Goal: Information Seeking & Learning: Learn about a topic

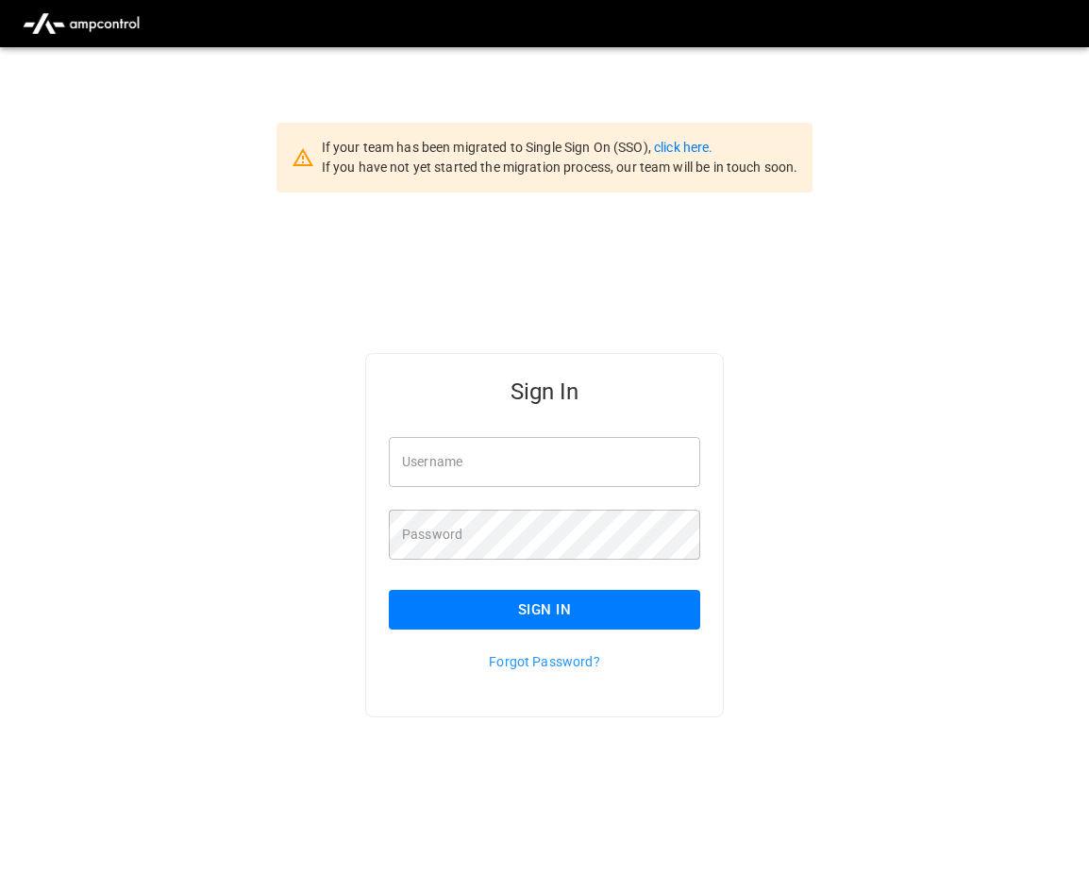
type input "**********"
click at [581, 610] on button "Sign In" at bounding box center [544, 610] width 311 height 40
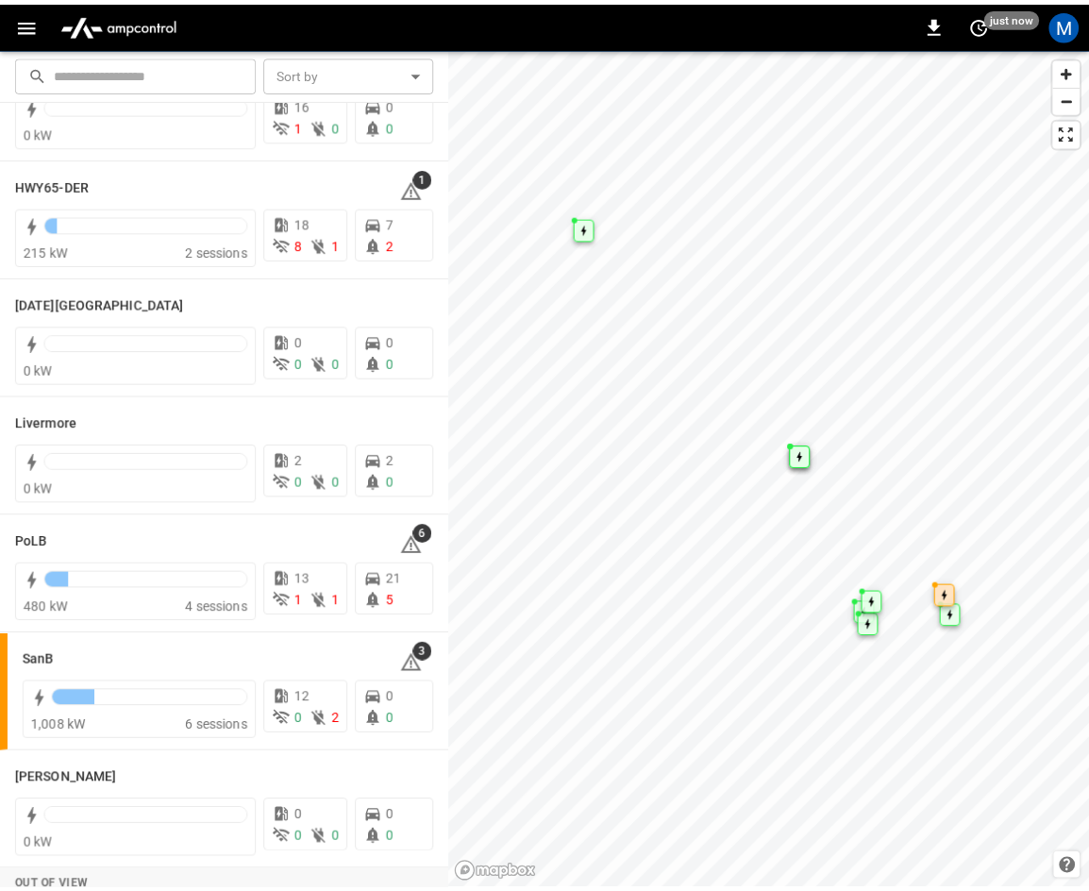
scroll to position [335, 0]
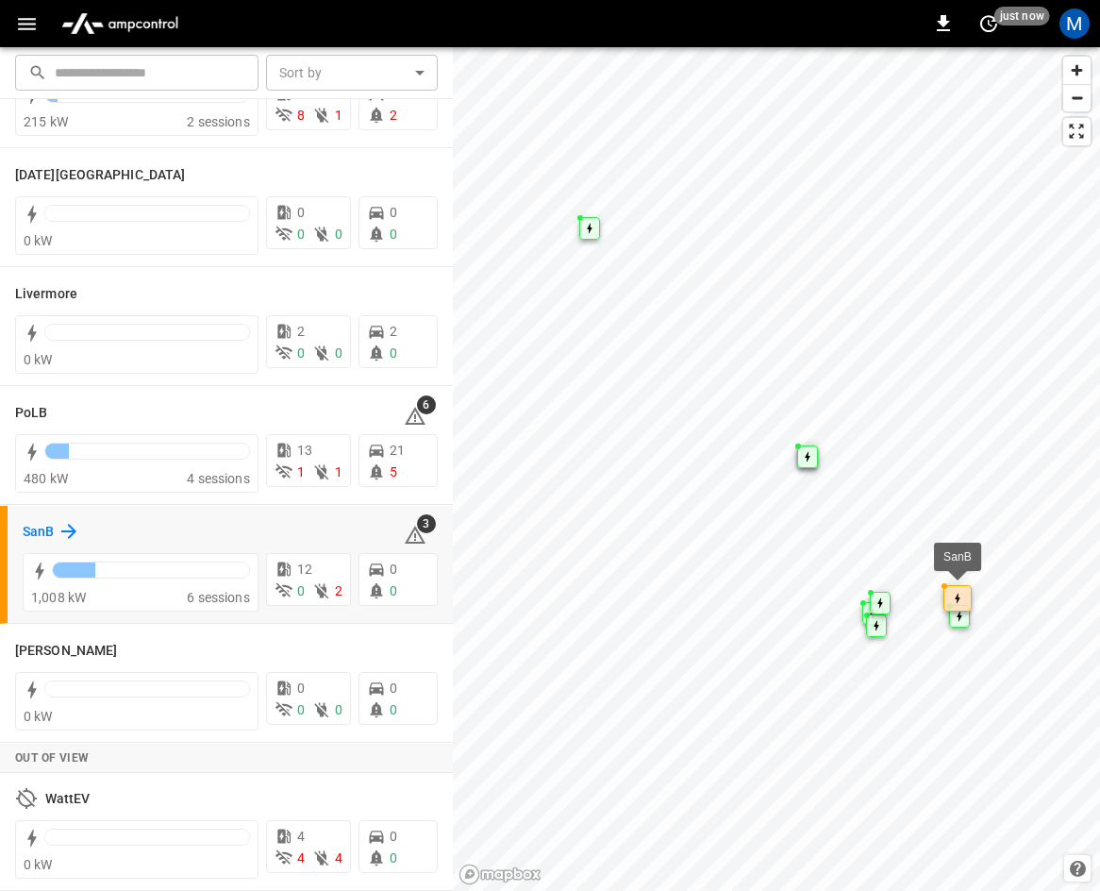
click at [45, 527] on h6 "SanB" at bounding box center [38, 532] width 31 height 21
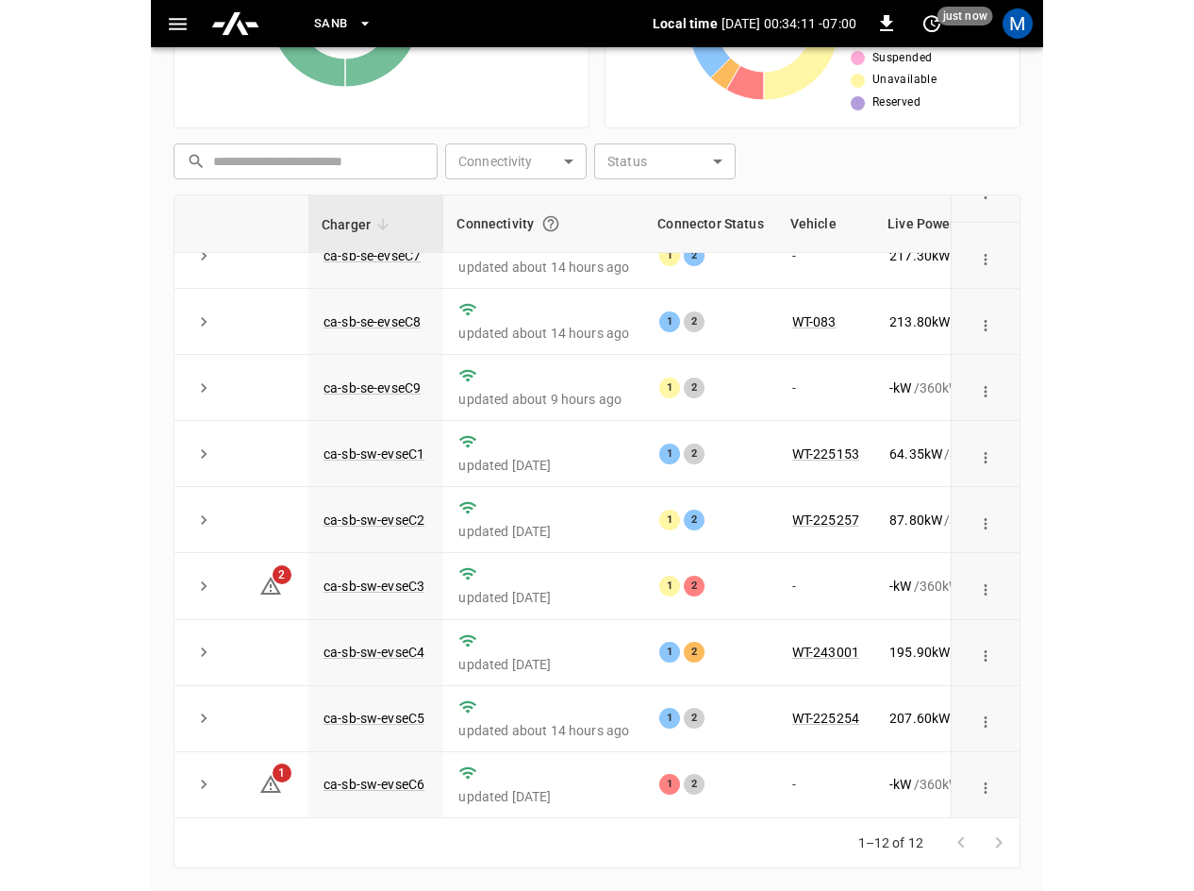
scroll to position [240, 0]
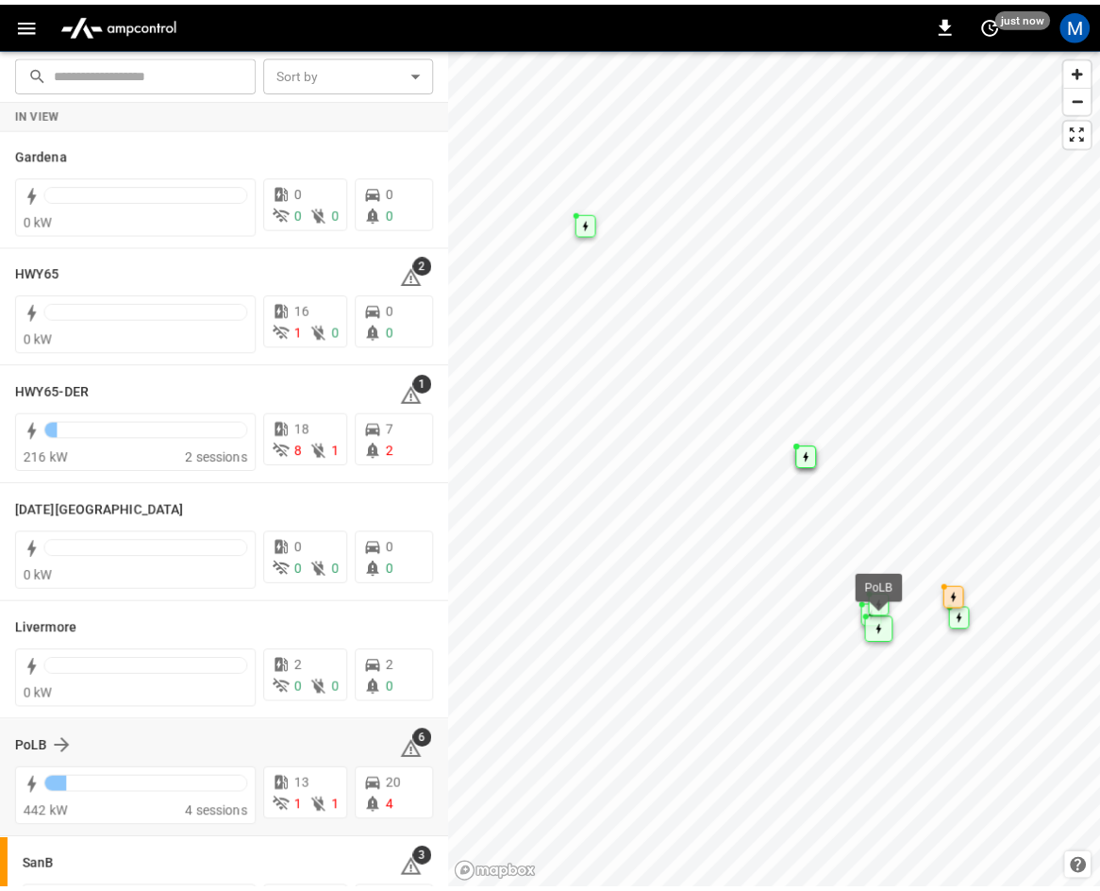
scroll to position [335, 0]
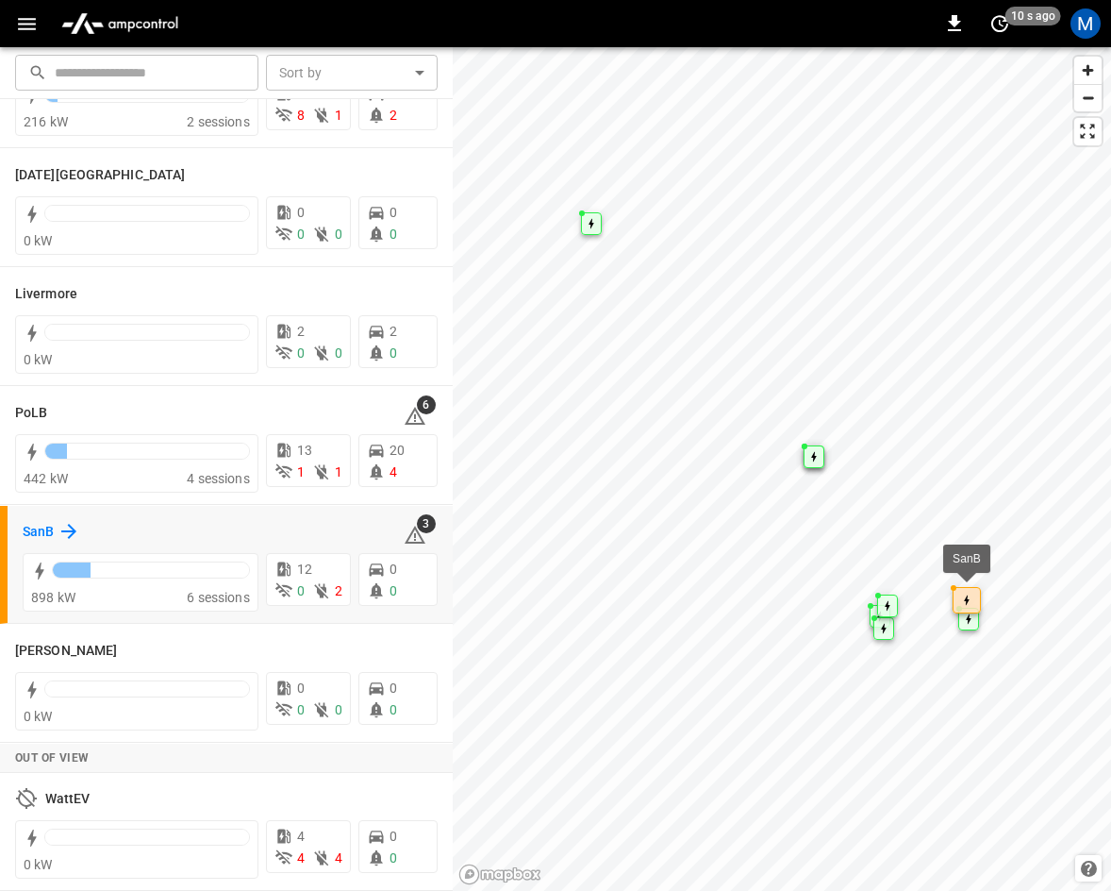
click at [73, 525] on icon at bounding box center [69, 531] width 23 height 23
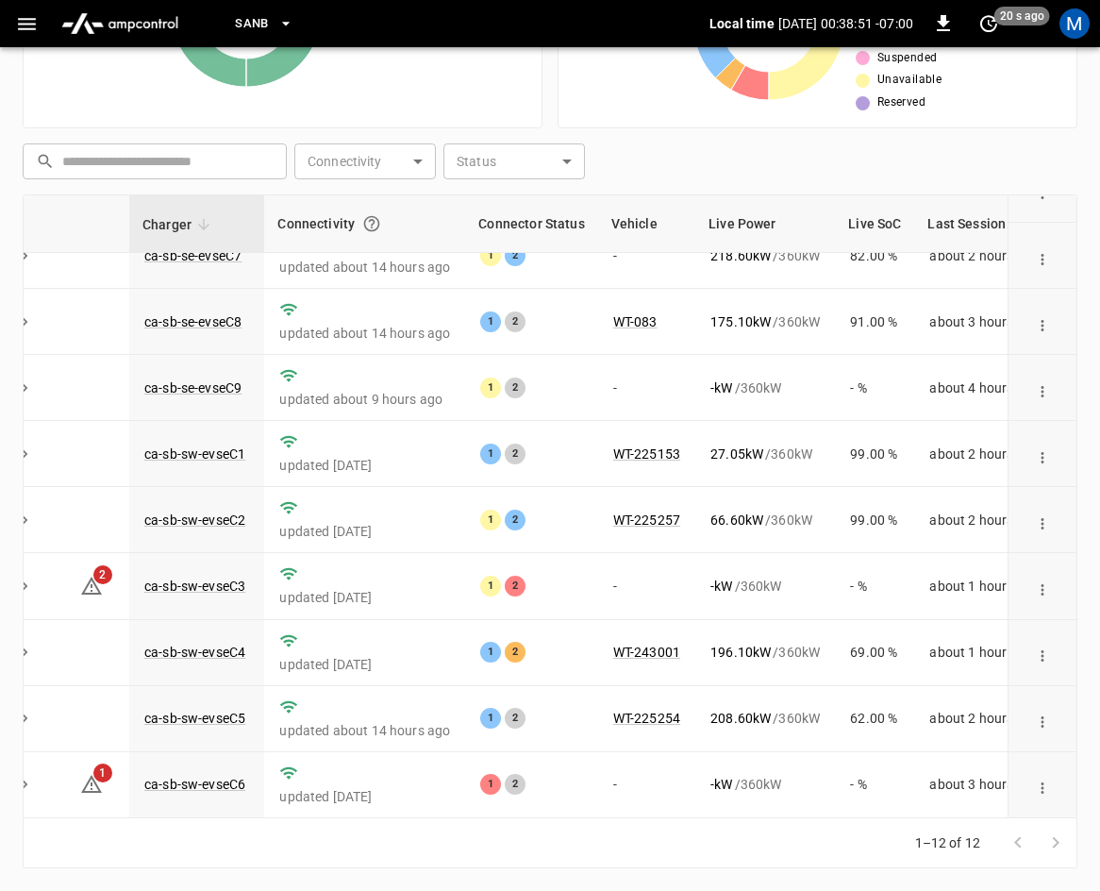
scroll to position [251, 80]
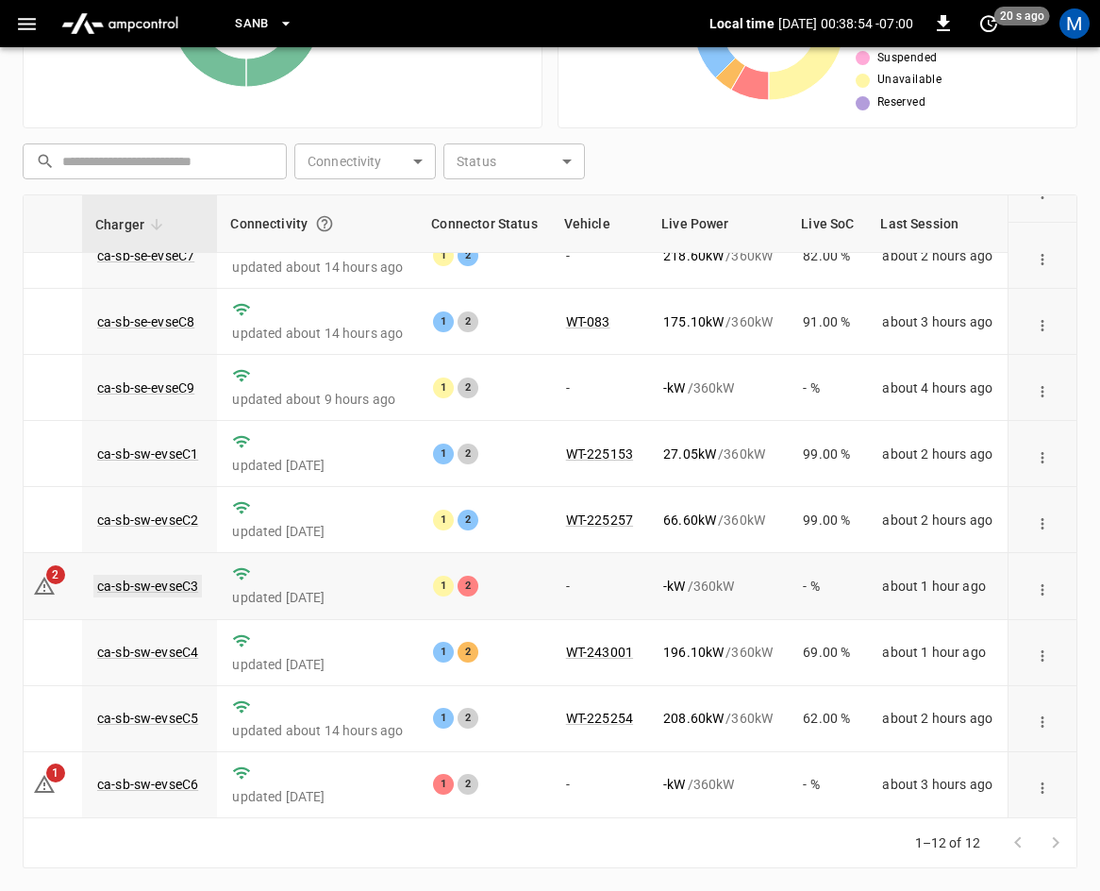
click at [167, 575] on link "ca-sb-sw-evseC3" at bounding box center [147, 586] width 108 height 23
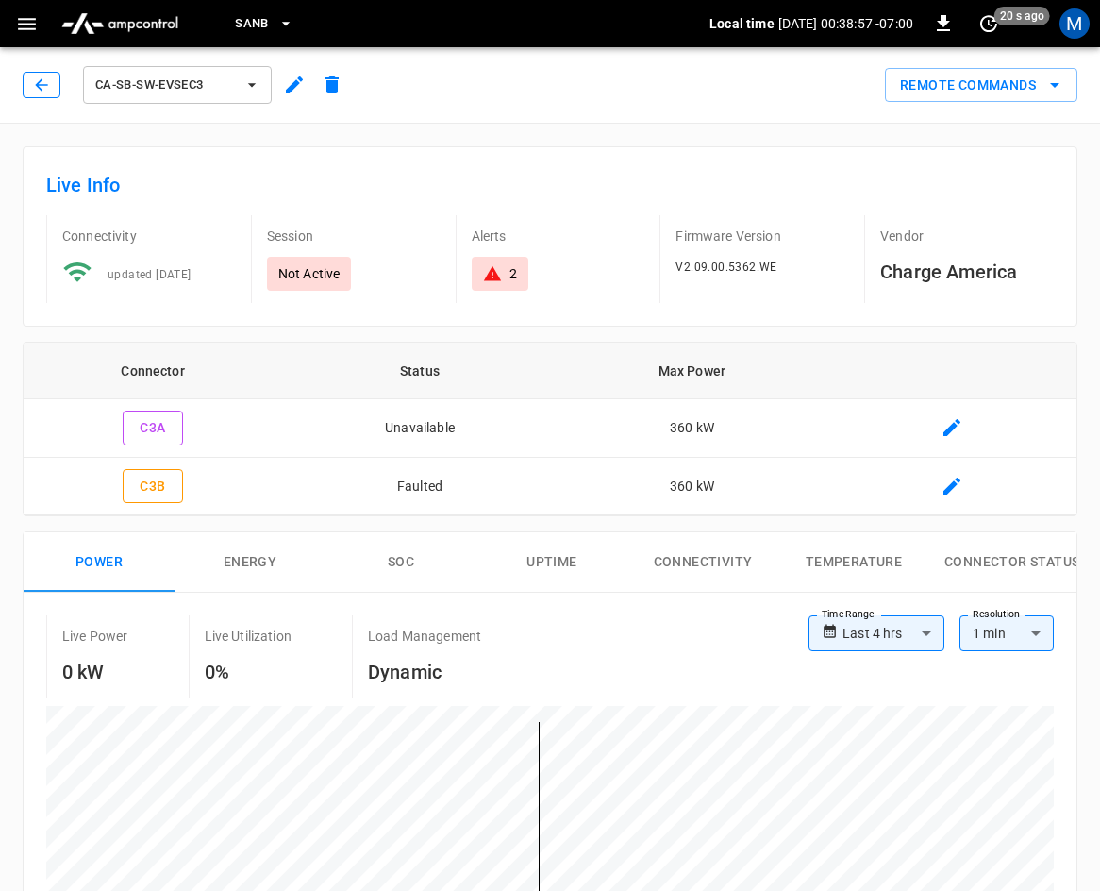
click at [56, 88] on button "button" at bounding box center [42, 85] width 38 height 26
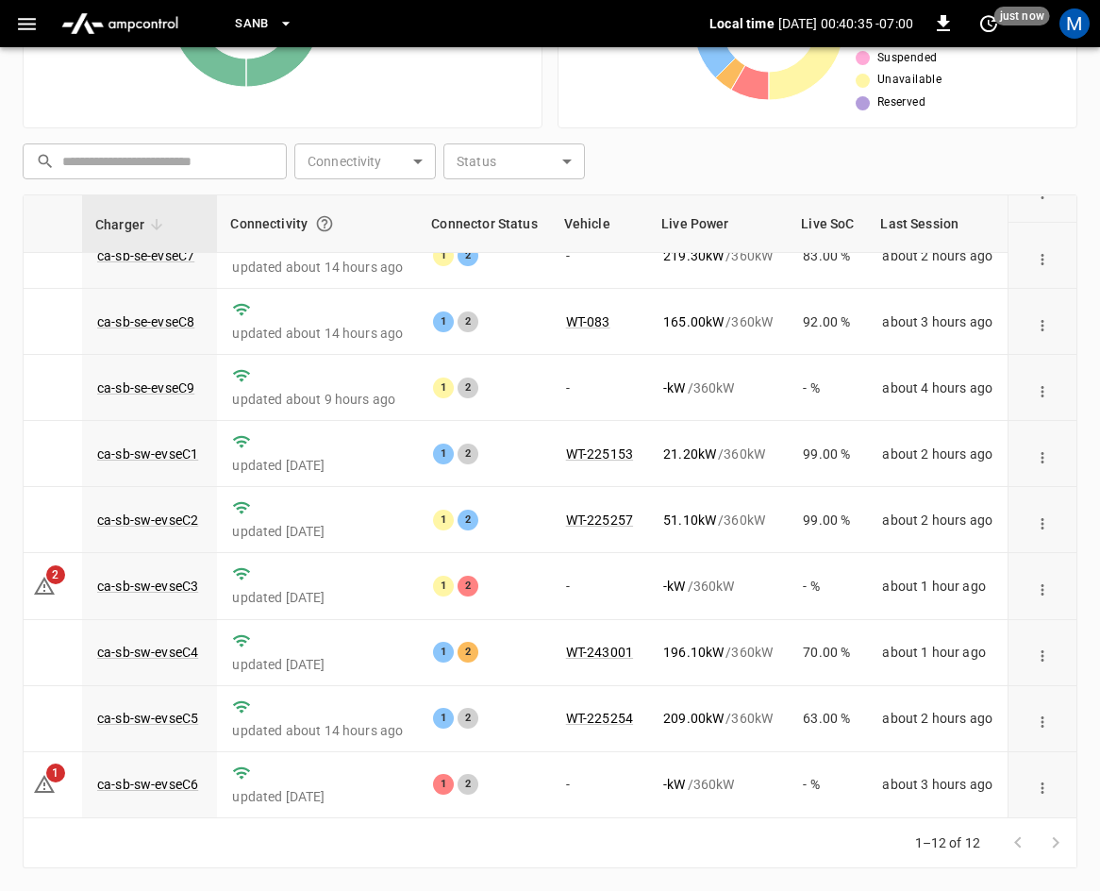
scroll to position [251, 93]
click at [135, 773] on link "ca-sb-sw-evseC6" at bounding box center [147, 784] width 108 height 23
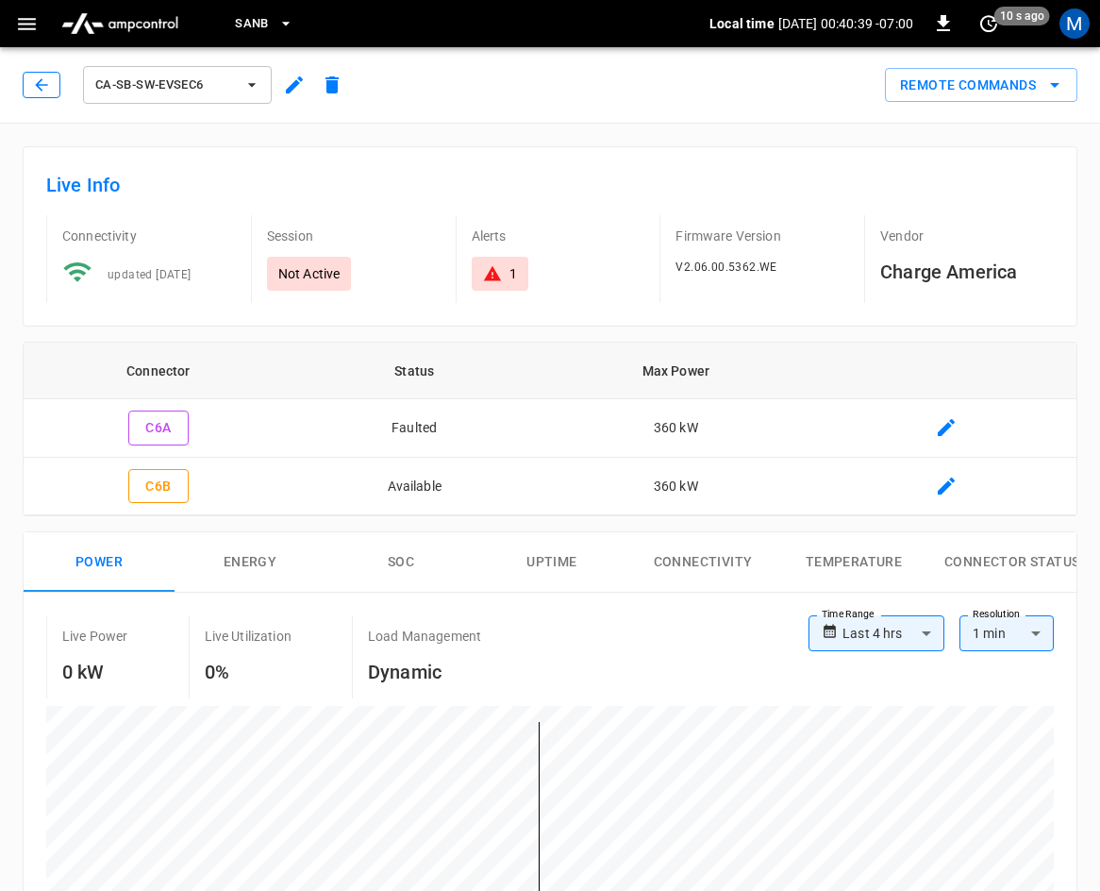
click at [36, 73] on button "button" at bounding box center [42, 85] width 38 height 26
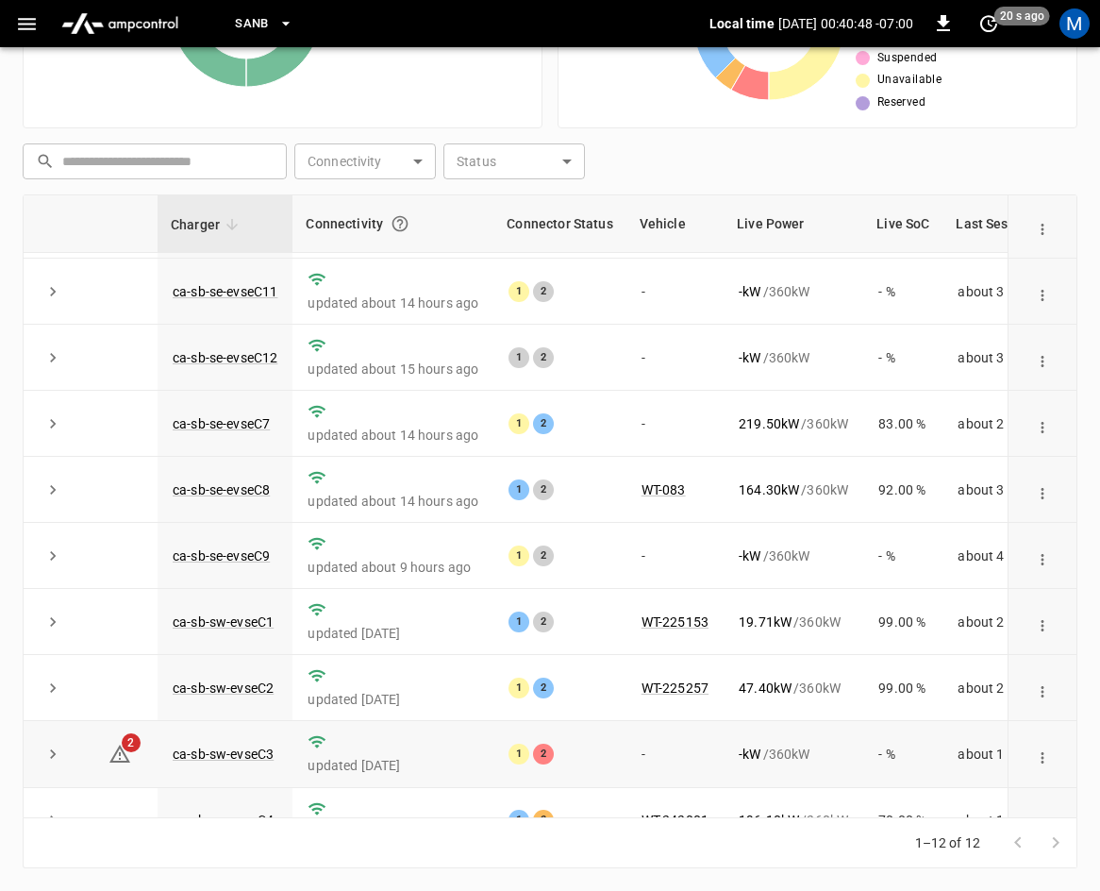
scroll to position [251, 0]
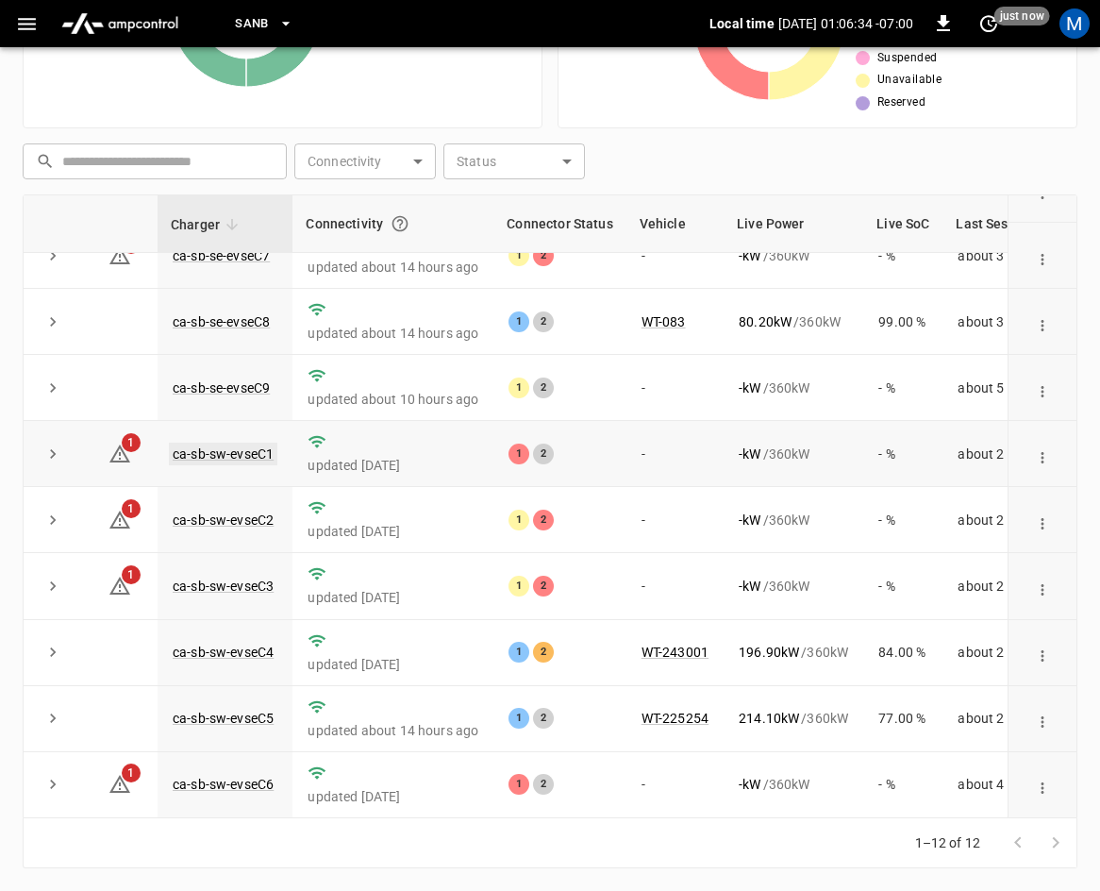
click at [229, 442] on link "ca-sb-sw-evseC1" at bounding box center [223, 453] width 108 height 23
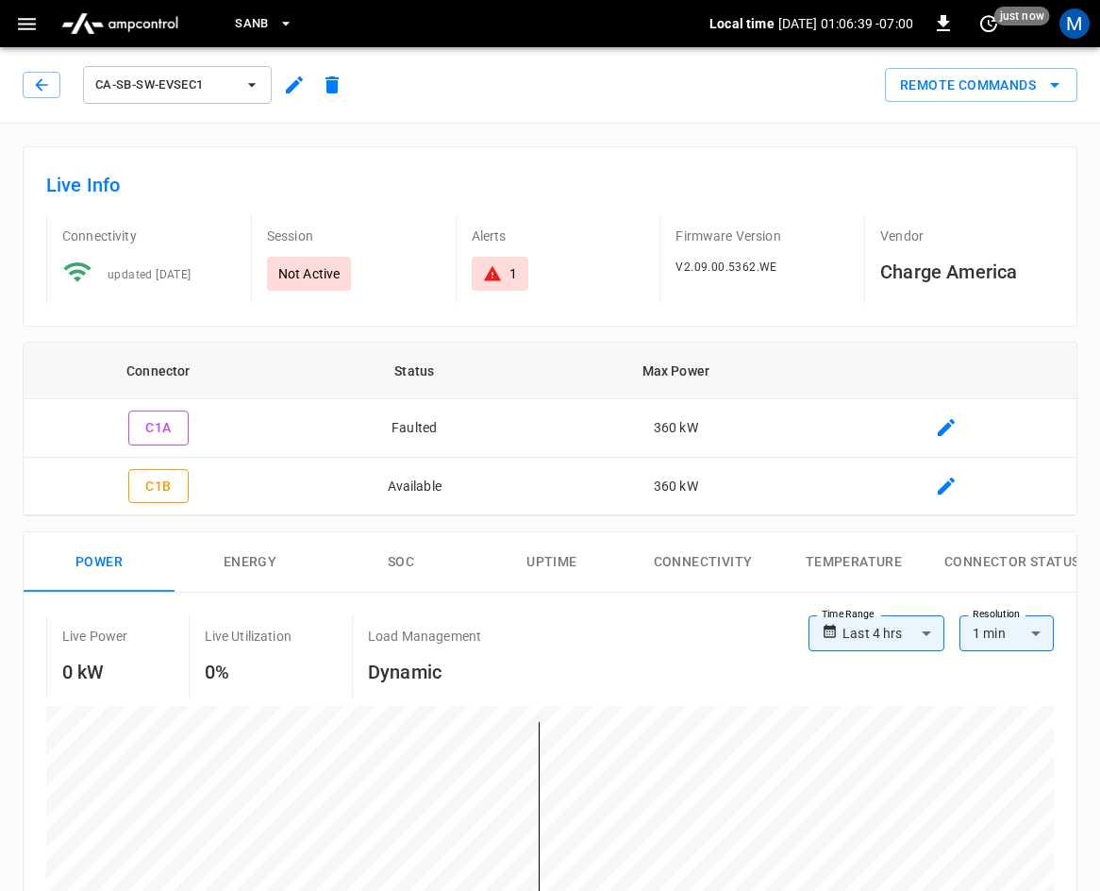
click at [22, 83] on div "ca-sb-sw-evseC1" at bounding box center [183, 81] width 336 height 53
click at [27, 83] on button "button" at bounding box center [42, 85] width 38 height 26
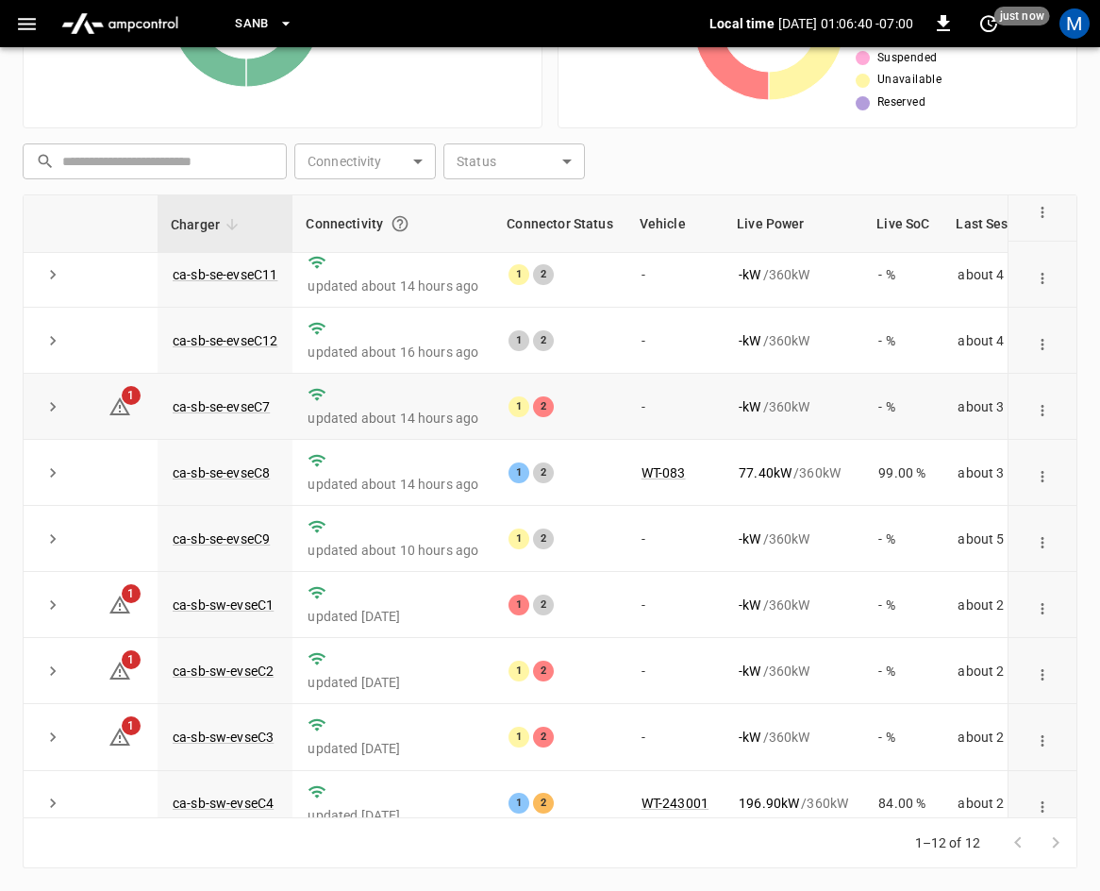
scroll to position [189, 0]
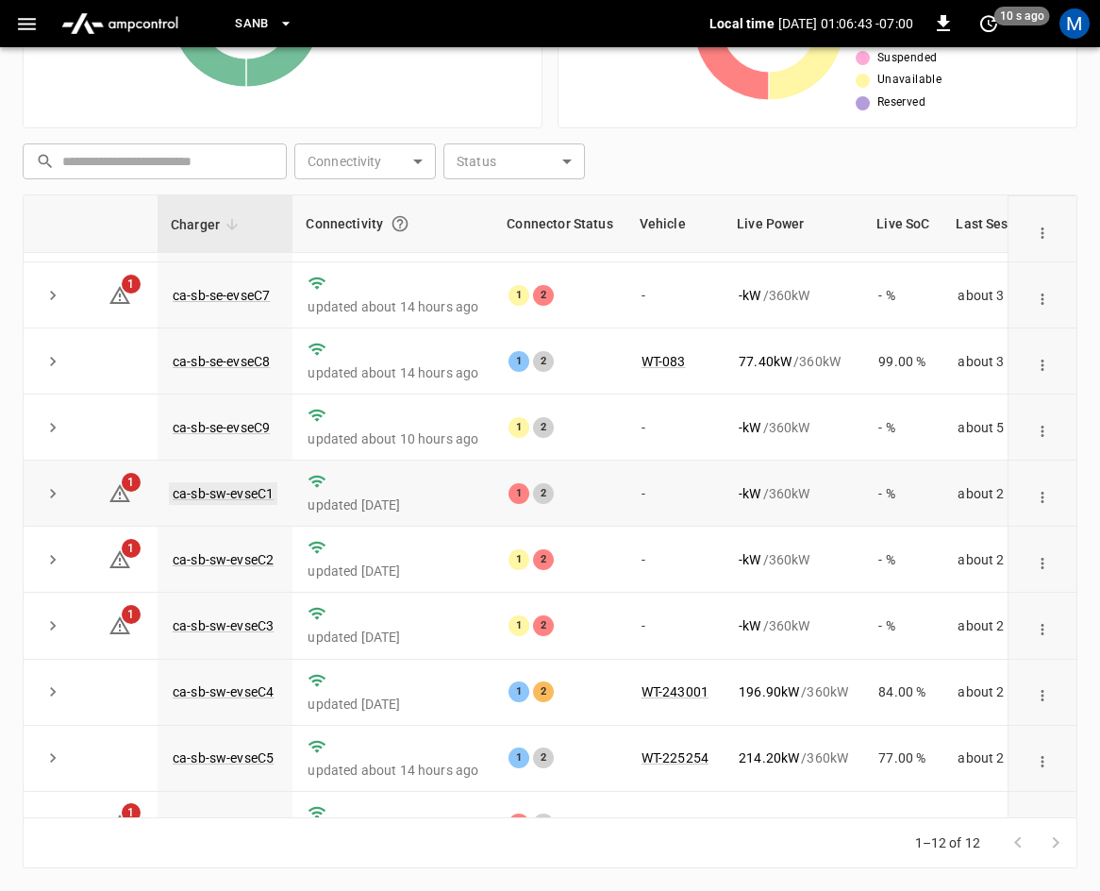
click at [201, 503] on link "ca-sb-sw-evseC1" at bounding box center [223, 493] width 108 height 23
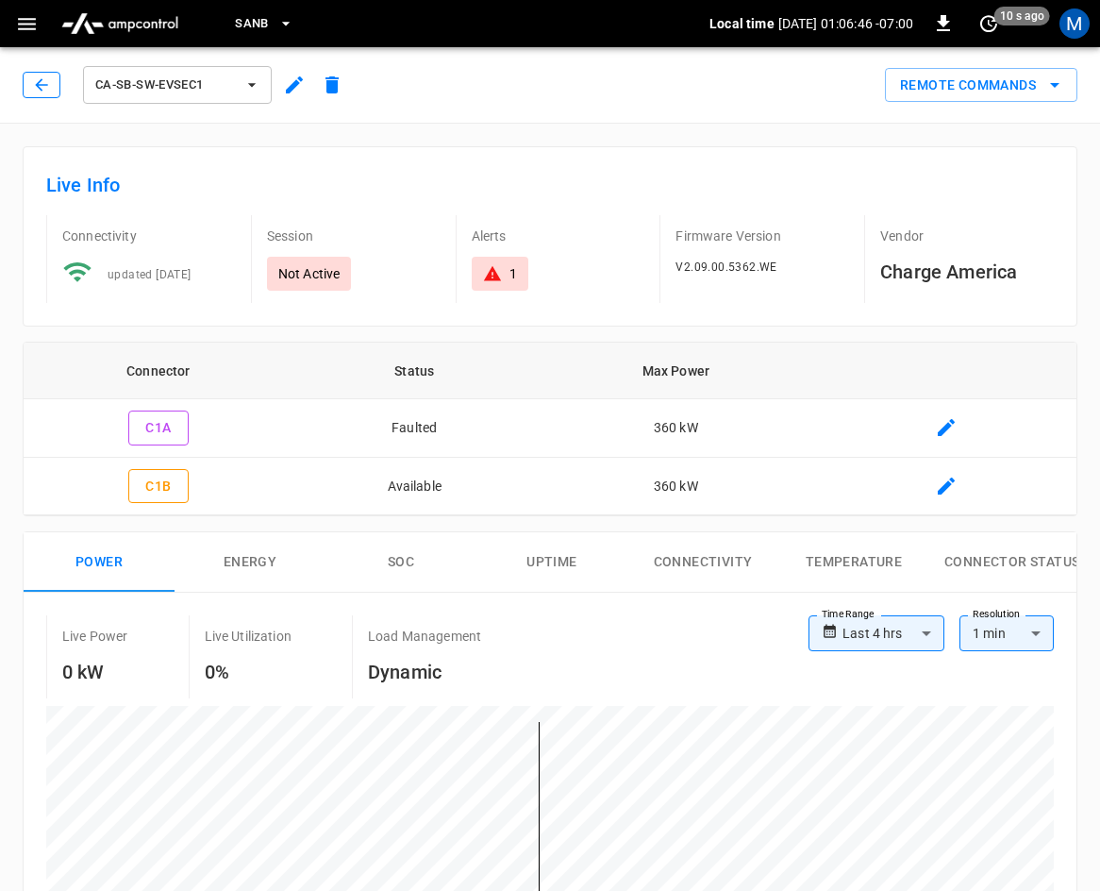
click at [47, 81] on icon "button" at bounding box center [41, 84] width 19 height 19
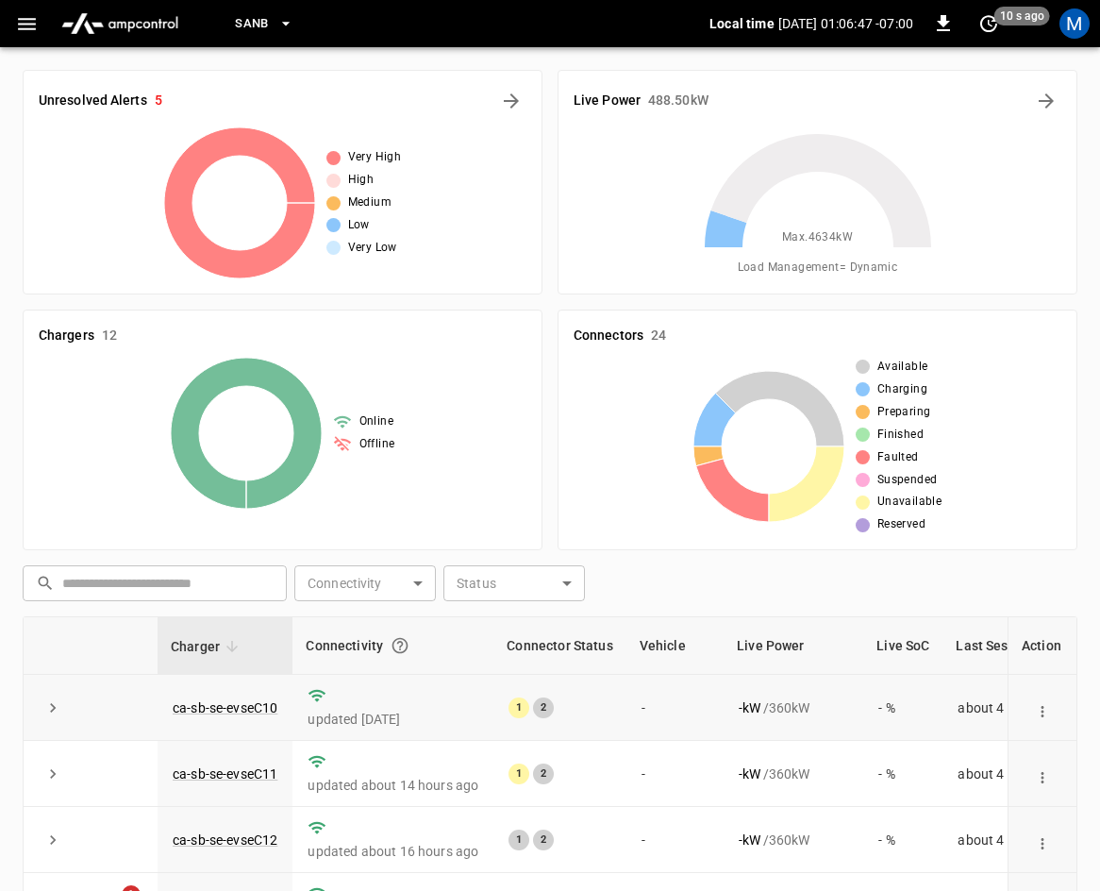
scroll to position [422, 0]
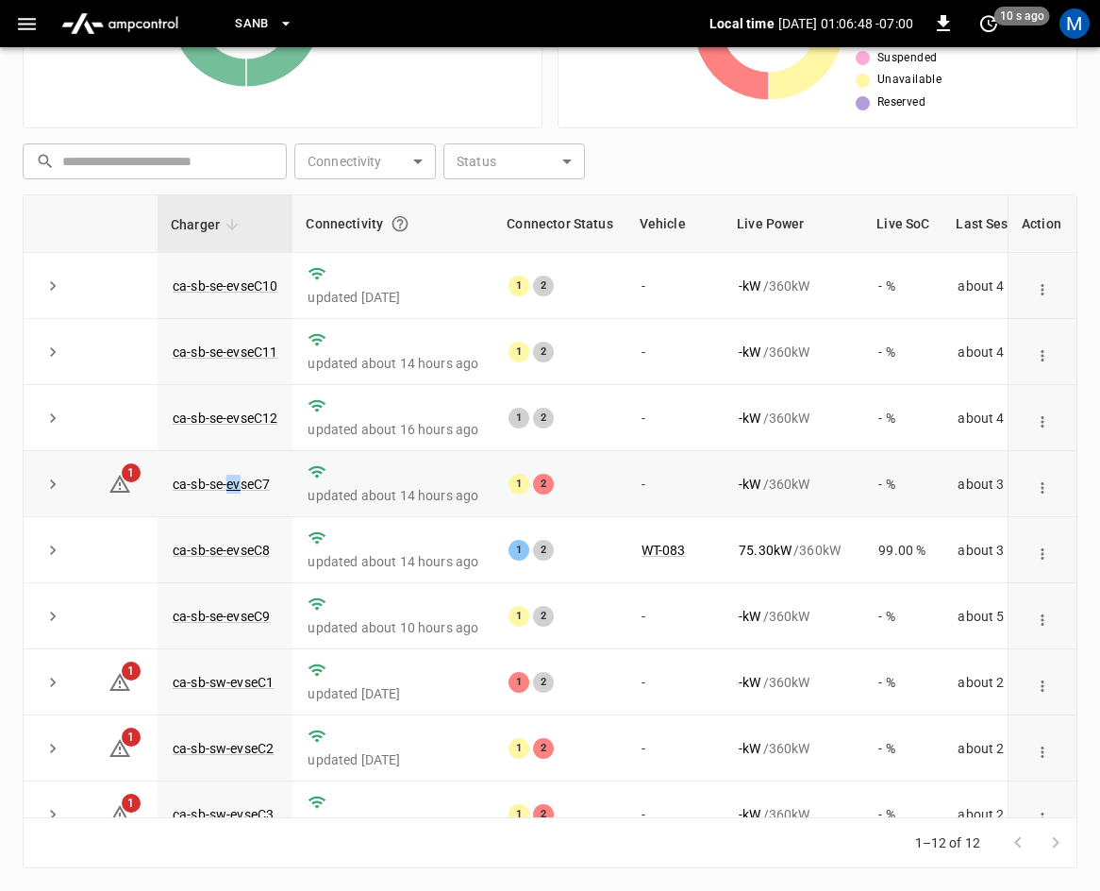
click at [227, 517] on td "ca-sb-se-evseC7" at bounding box center [225, 484] width 135 height 66
click at [197, 477] on link "ca-sb-se-evseC7" at bounding box center [221, 484] width 105 height 23
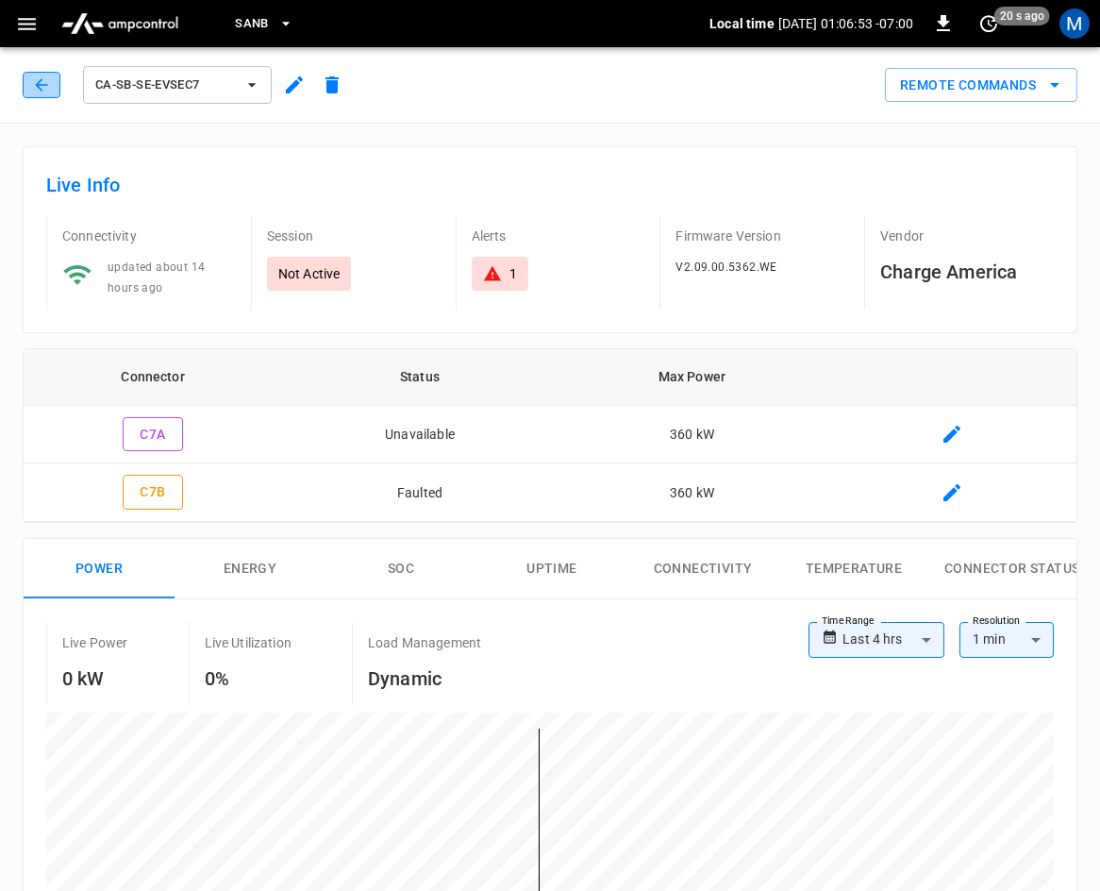
click at [42, 95] on button "button" at bounding box center [42, 85] width 38 height 26
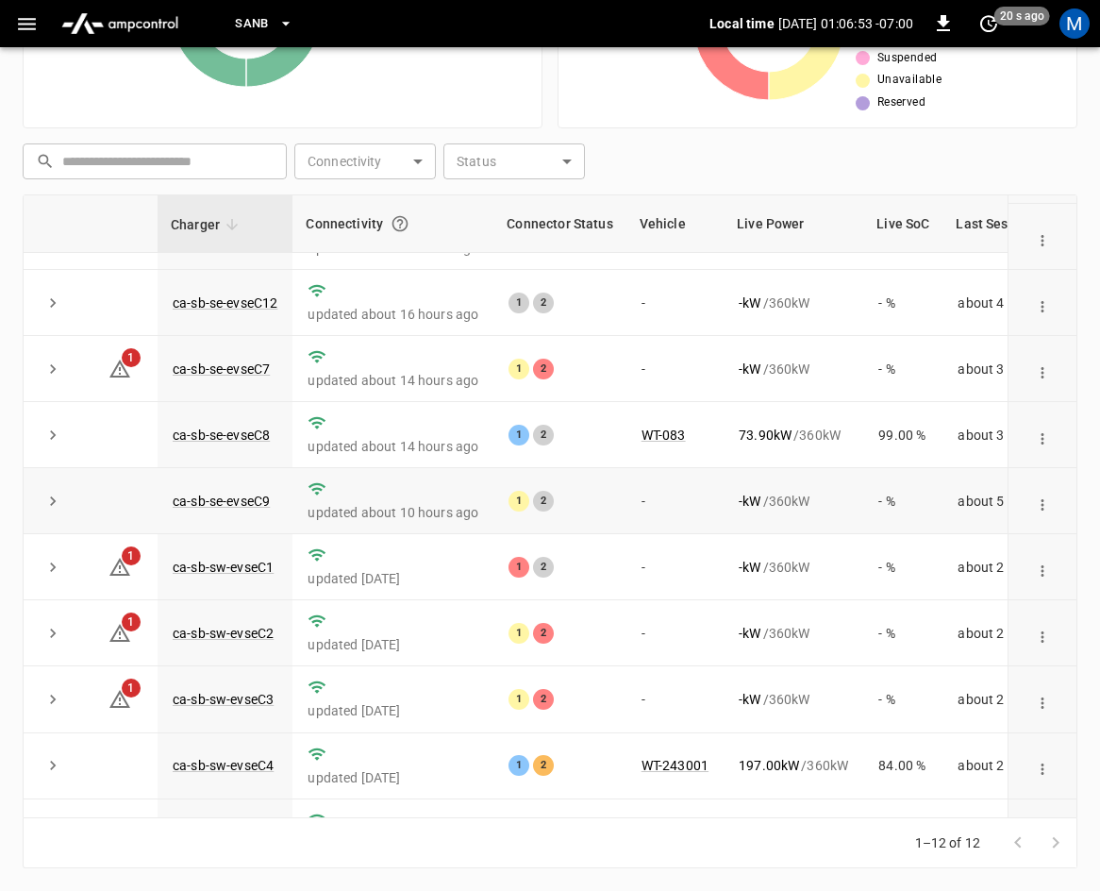
scroll to position [251, 0]
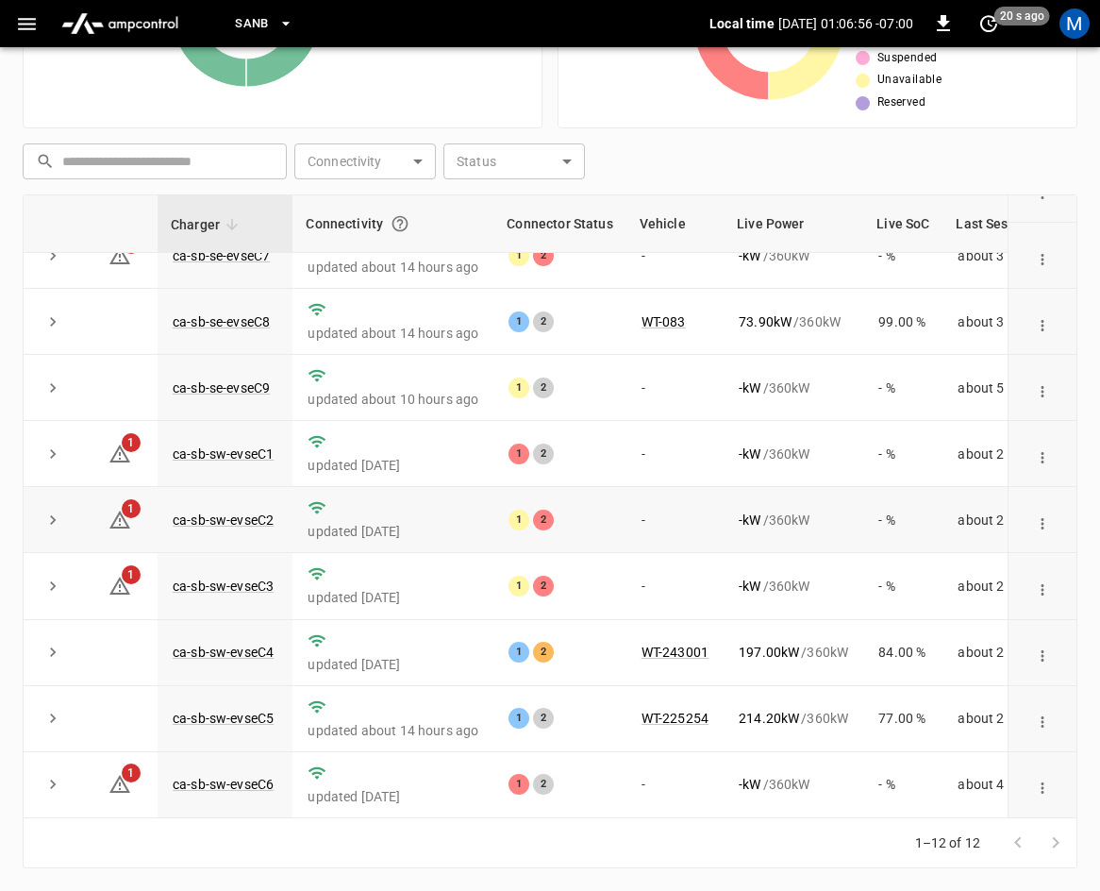
click at [200, 487] on td "ca-sb-sw-evseC2" at bounding box center [225, 520] width 135 height 66
click at [197, 508] on link "ca-sb-sw-evseC2" at bounding box center [223, 519] width 108 height 23
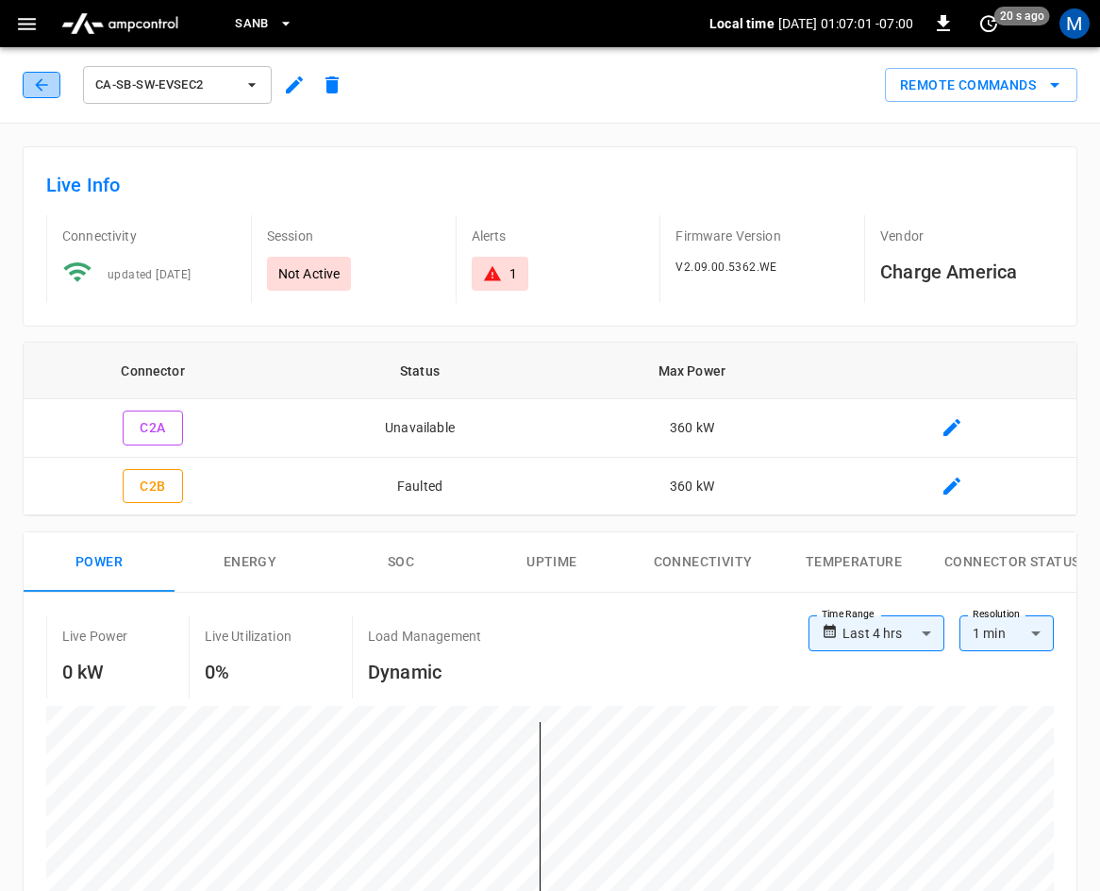
click at [40, 87] on icon "button" at bounding box center [41, 84] width 19 height 19
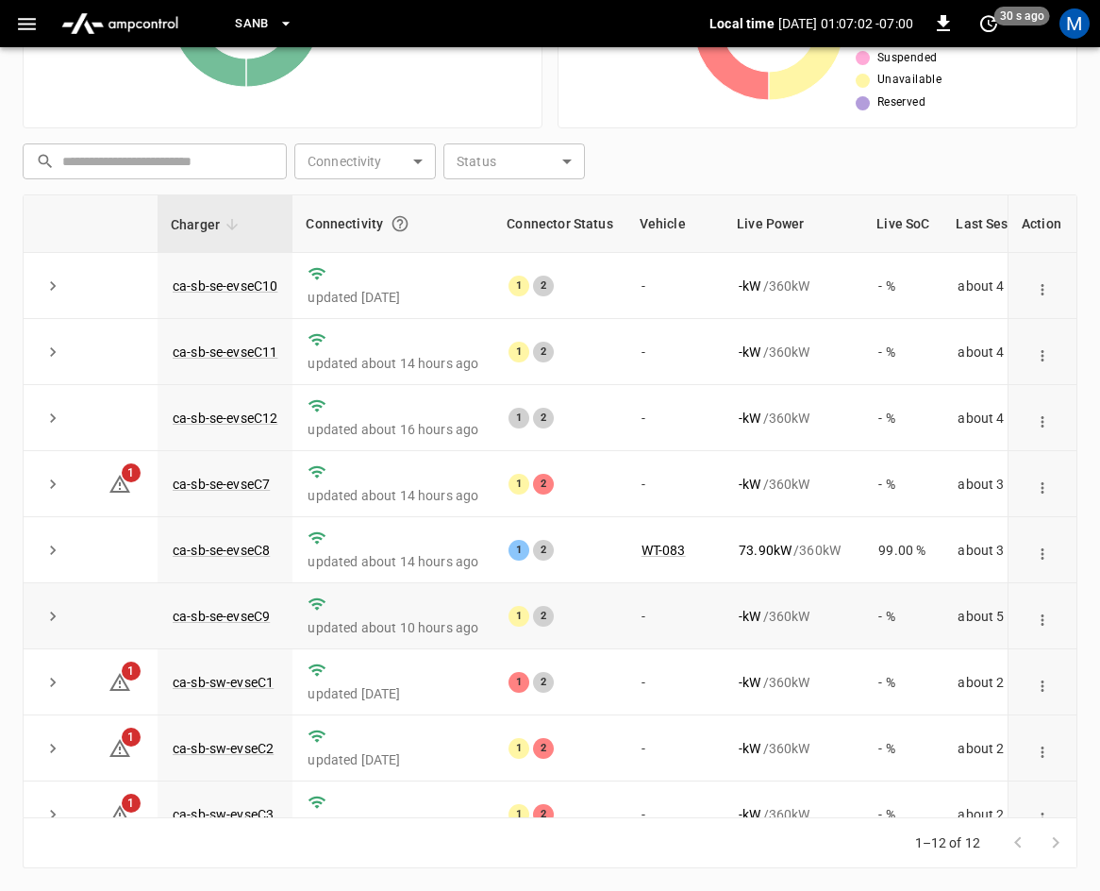
scroll to position [251, 0]
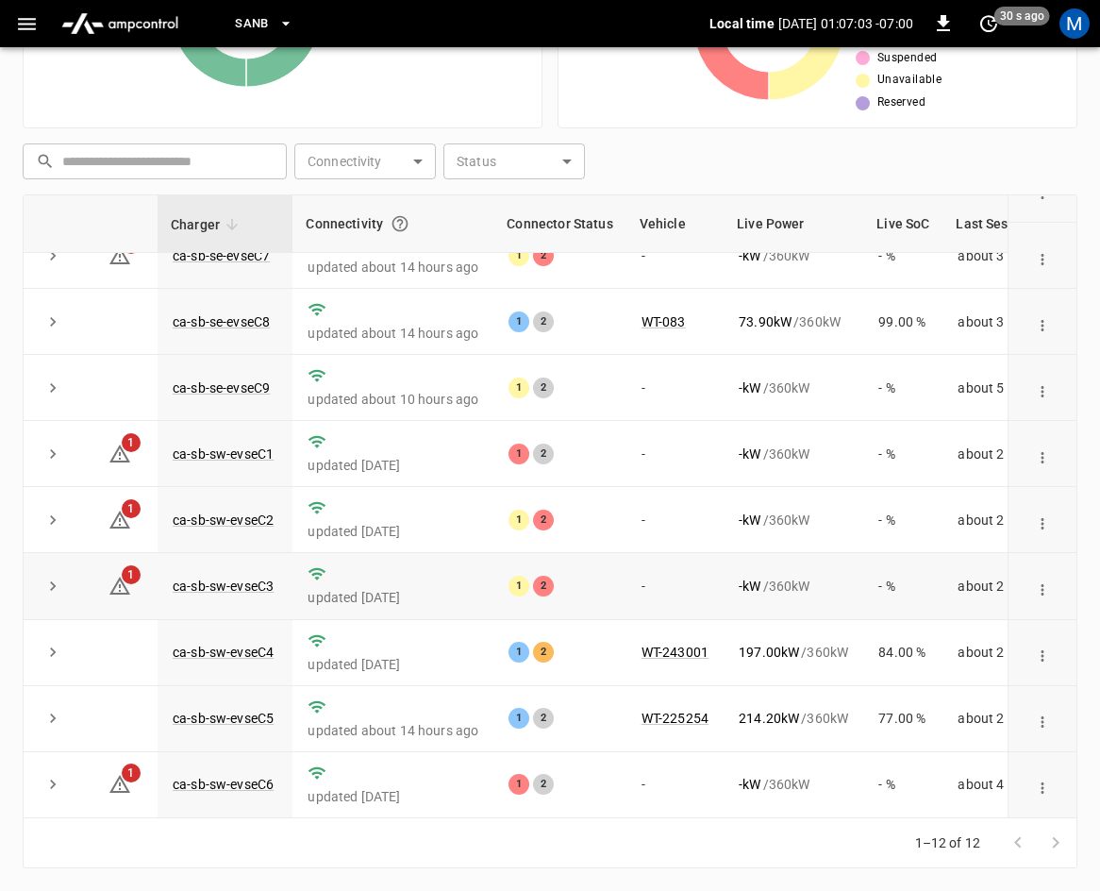
click at [162, 568] on td "ca-sb-sw-evseC3" at bounding box center [225, 586] width 135 height 66
click at [189, 575] on link "ca-sb-sw-evseC3" at bounding box center [223, 586] width 108 height 23
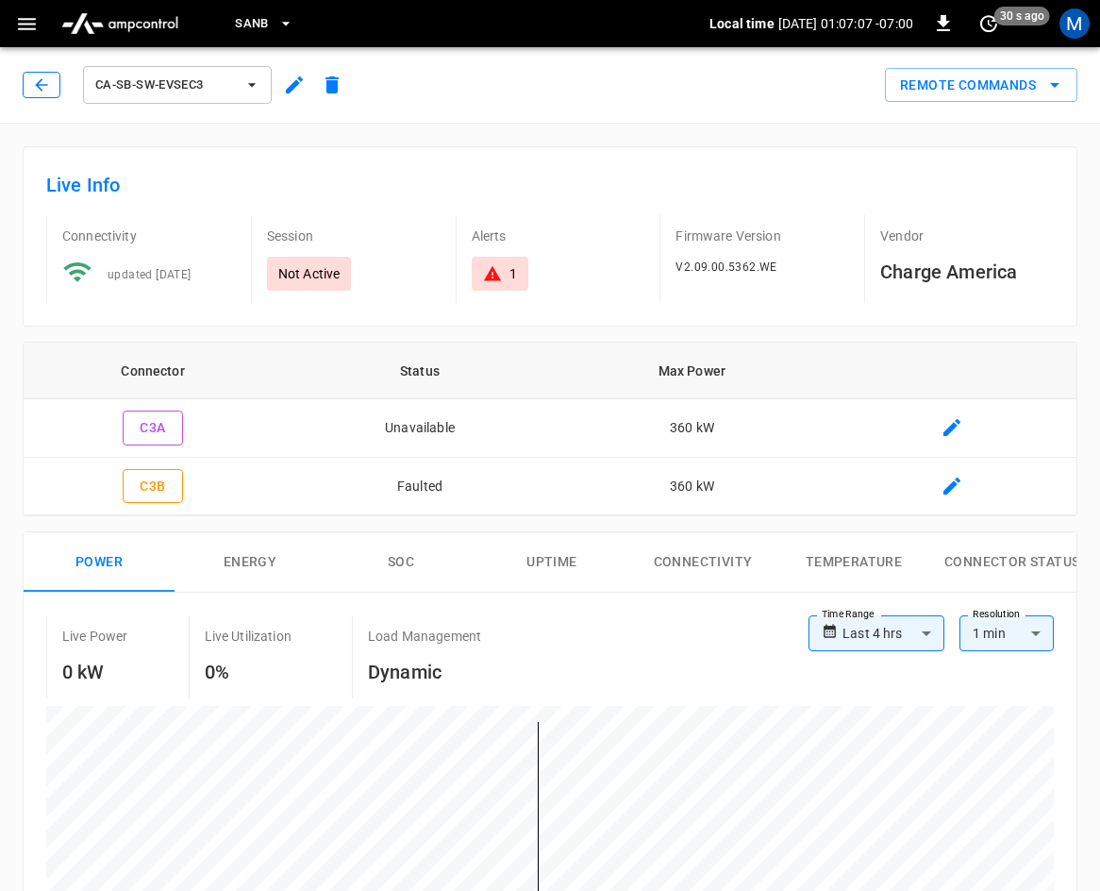
click at [52, 80] on button "button" at bounding box center [42, 85] width 38 height 26
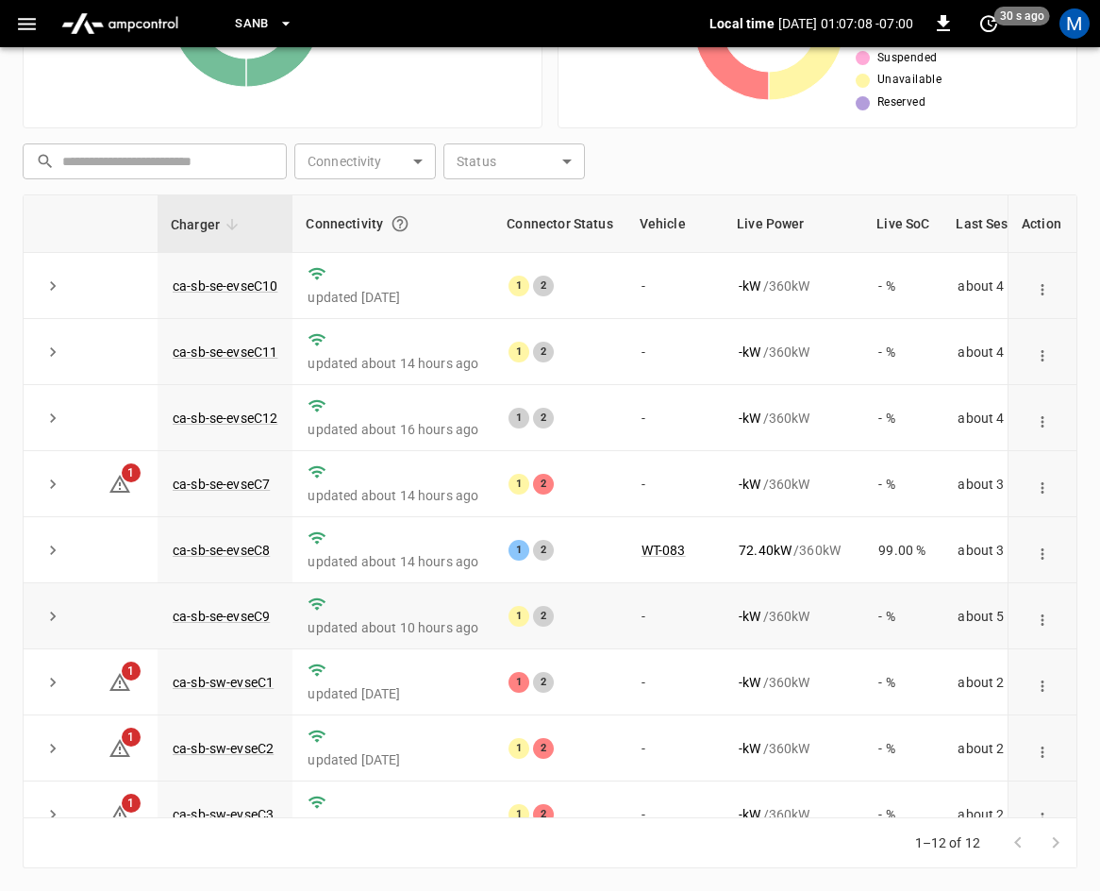
scroll to position [251, 0]
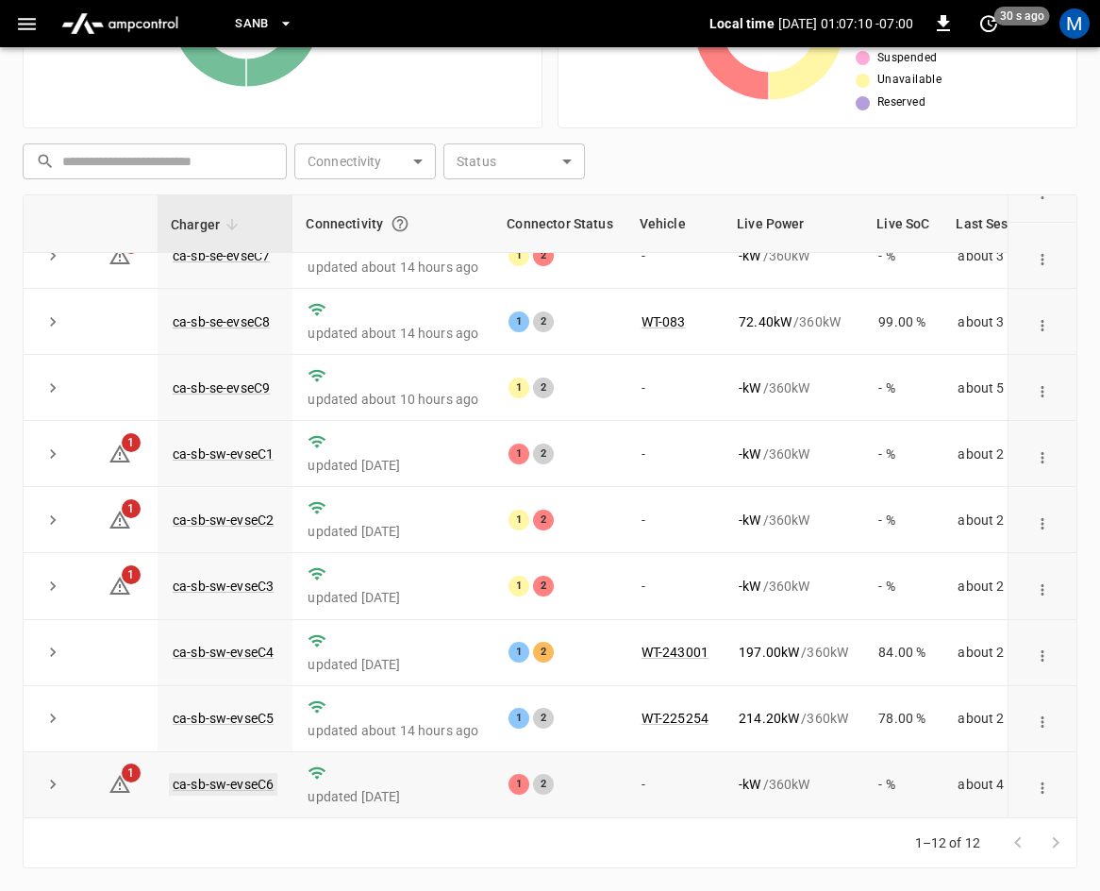
click at [253, 773] on link "ca-sb-sw-evseC6" at bounding box center [223, 784] width 108 height 23
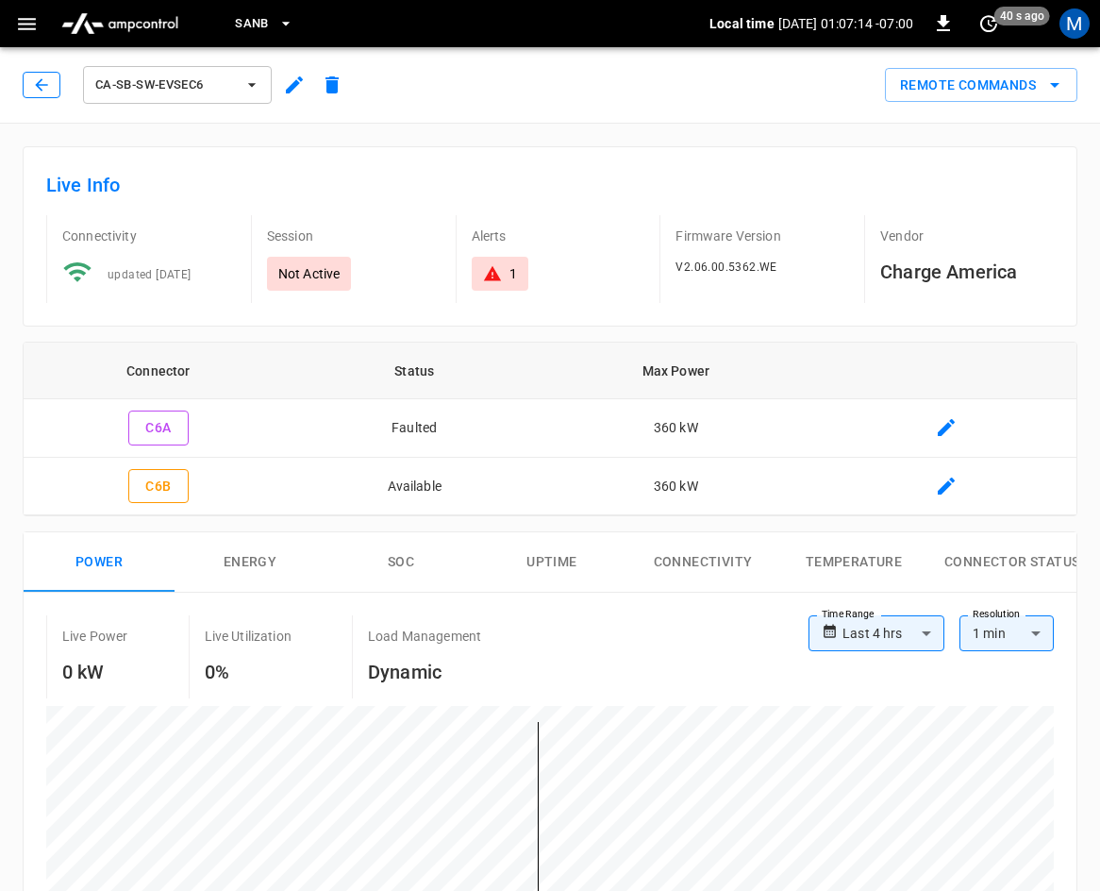
click at [36, 84] on icon "button" at bounding box center [41, 84] width 19 height 19
